Goal: Task Accomplishment & Management: Use online tool/utility

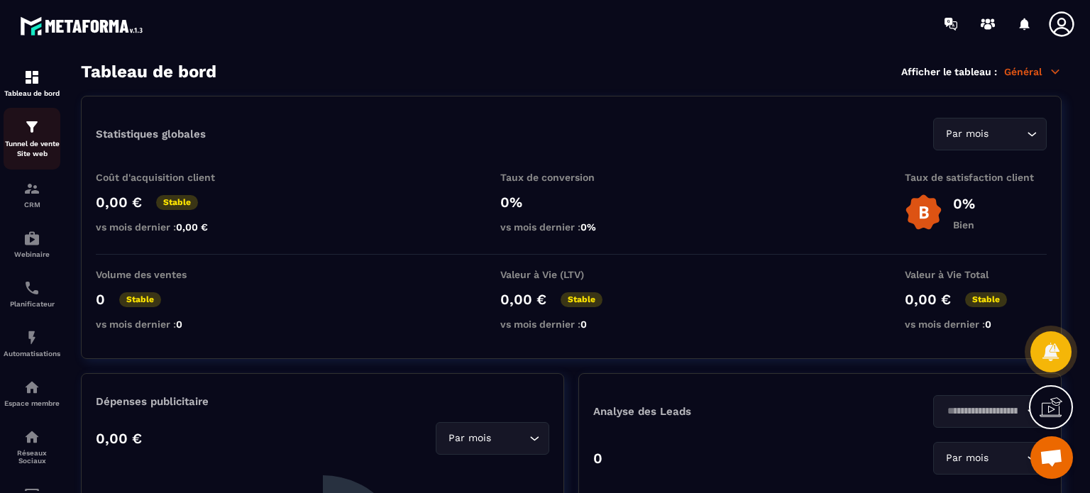
click at [48, 128] on div "Tunnel de vente Site web" at bounding box center [32, 139] width 57 height 40
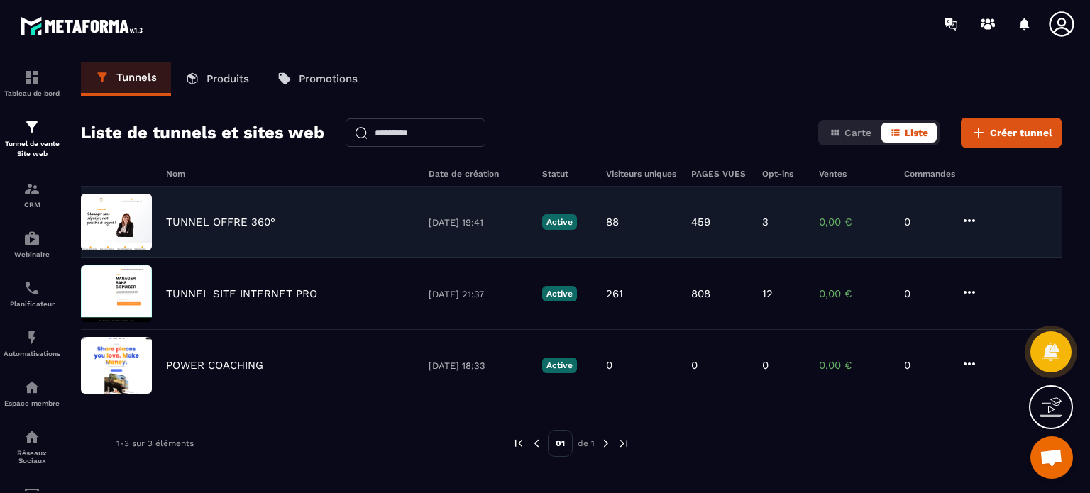
click at [215, 231] on div "TUNNEL OFFRE 360° 08/07/2025 19:41 Active 88 459 3 0,00 € 0" at bounding box center [571, 223] width 981 height 72
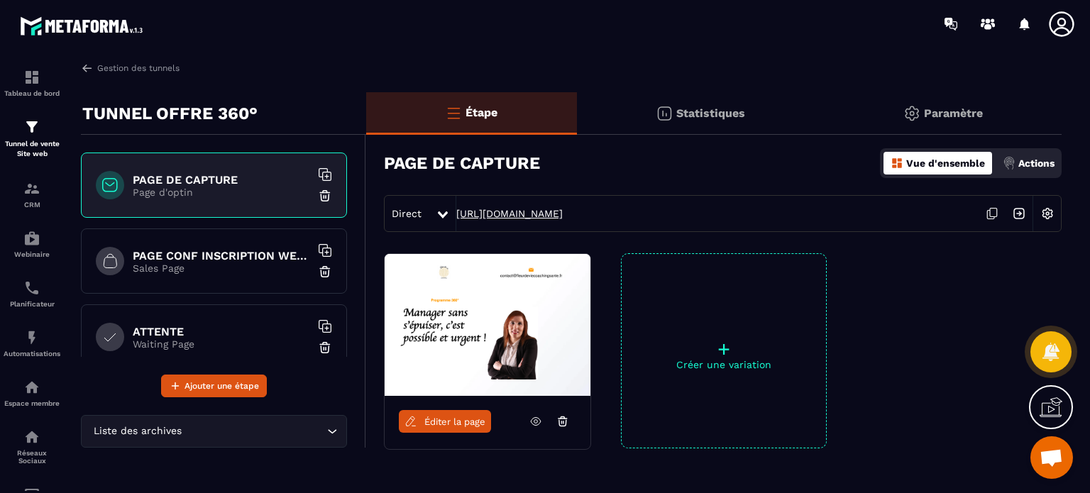
click at [551, 212] on link "https://sasu-fleur-de-vie.metaforma.io/offre360" at bounding box center [509, 213] width 106 height 11
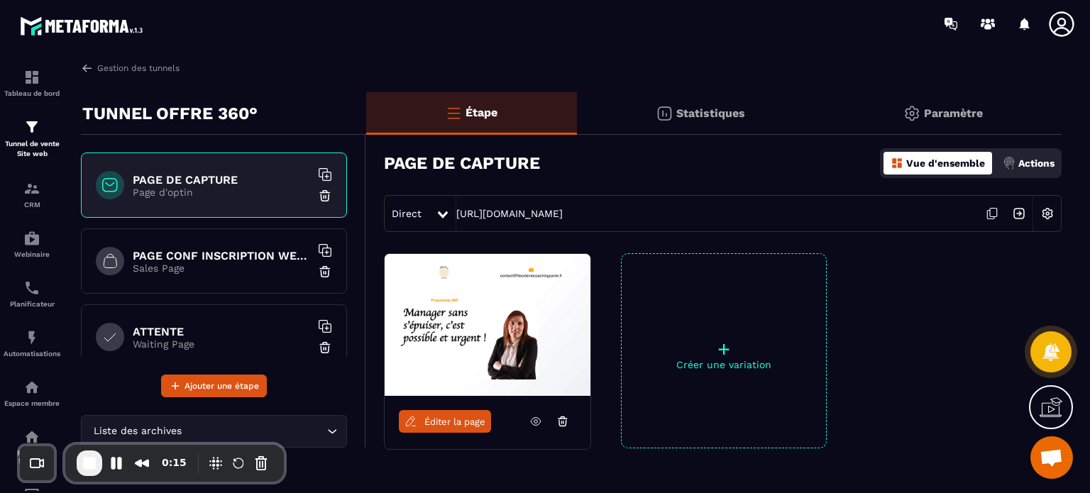
click at [445, 422] on span "Éditer la page" at bounding box center [455, 422] width 61 height 11
